Goal: Check status: Check status

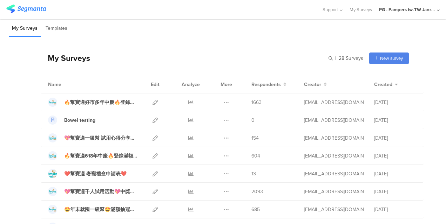
click at [188, 174] on icon at bounding box center [190, 173] width 5 height 5
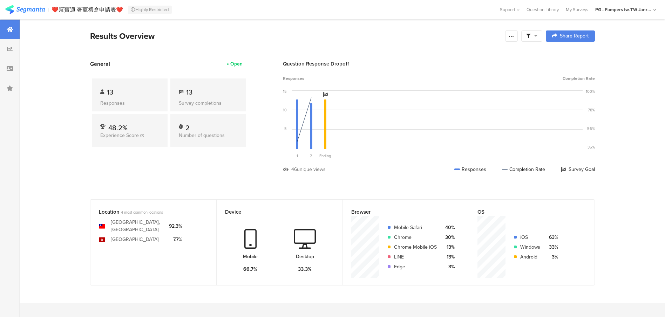
click at [14, 48] on div at bounding box center [10, 49] width 20 height 20
